Goal: Check status: Check status

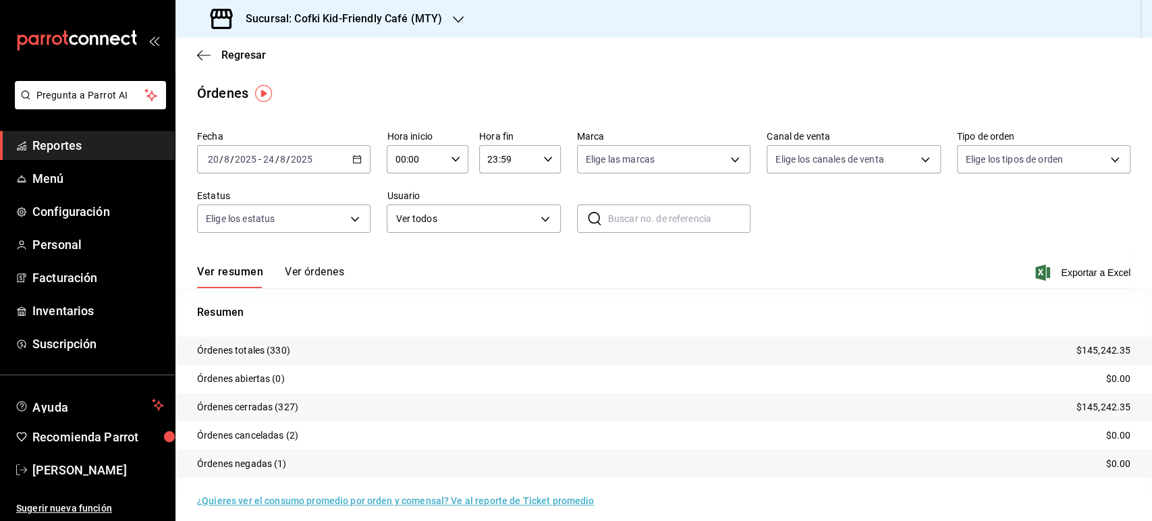
click at [259, 155] on span "-" at bounding box center [259, 159] width 3 height 11
click at [261, 195] on span "Hoy" at bounding box center [261, 200] width 105 height 14
click at [455, 18] on icon "button" at bounding box center [458, 19] width 11 height 11
click at [308, 96] on div "Cofki Cafe ([GEOGRAPHIC_DATA])" at bounding box center [276, 89] width 202 height 30
click at [309, 274] on button "Ver órdenes" at bounding box center [314, 276] width 59 height 23
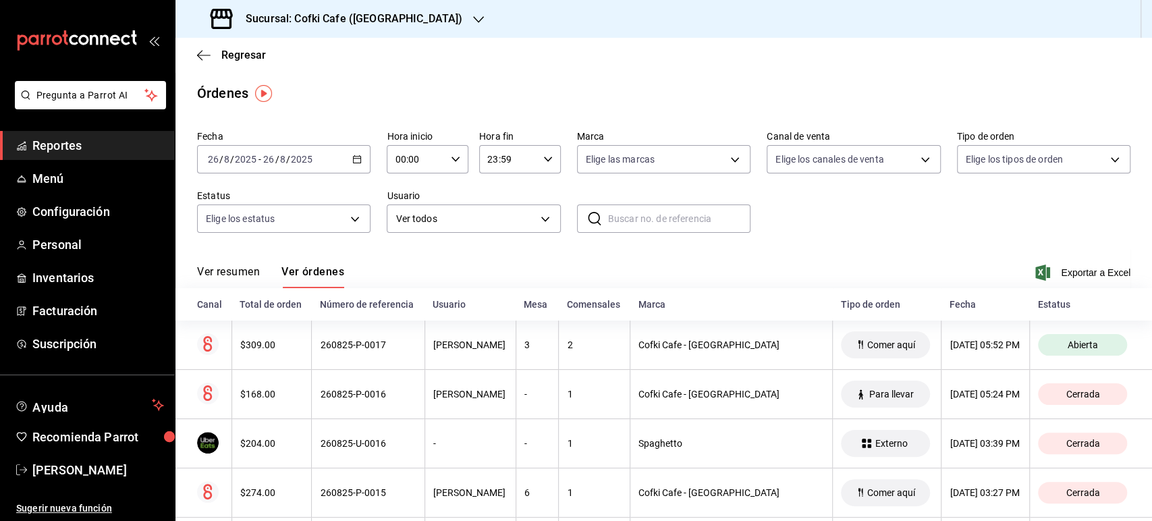
click at [229, 265] on div "Ver resumen Ver órdenes Exportar a Excel" at bounding box center [663, 268] width 933 height 39
click at [230, 273] on button "Ver resumen" at bounding box center [228, 276] width 63 height 23
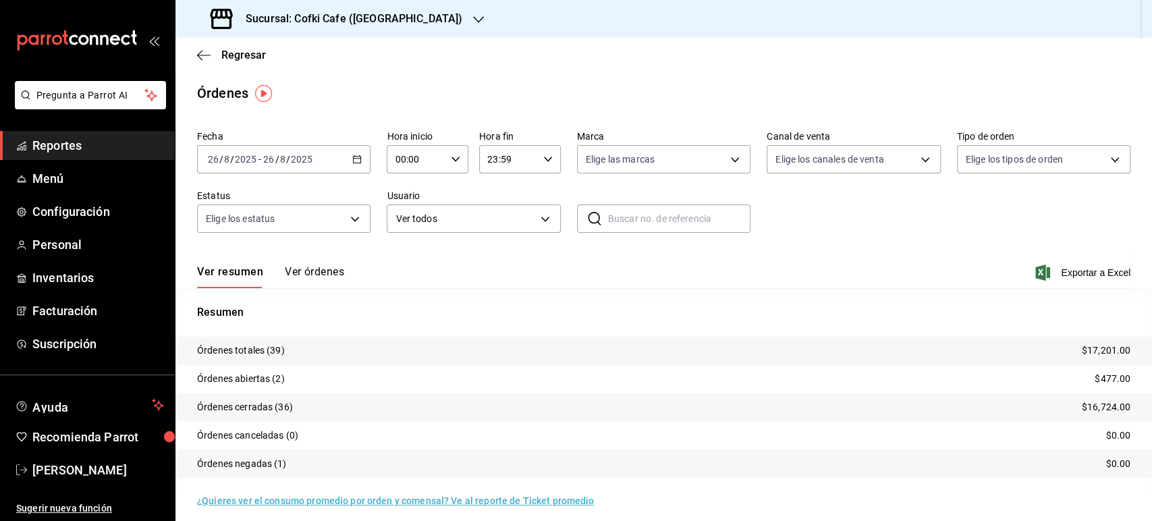
click at [473, 20] on icon "button" at bounding box center [478, 19] width 11 height 11
click at [314, 61] on div "Cofki Kid-Friendly Café (MTY)" at bounding box center [276, 58] width 181 height 14
